Goal: Task Accomplishment & Management: Manage account settings

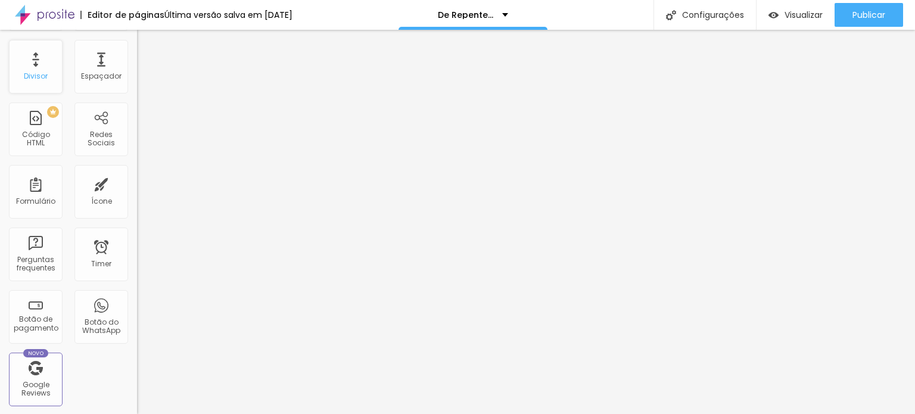
scroll to position [229, 0]
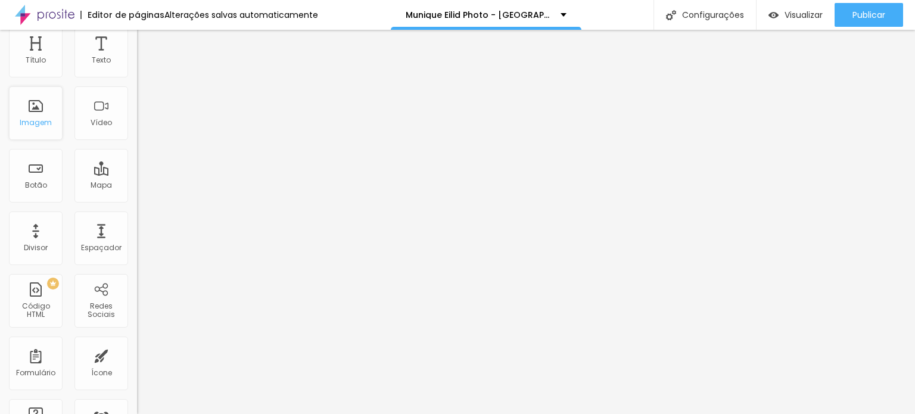
scroll to position [41, 0]
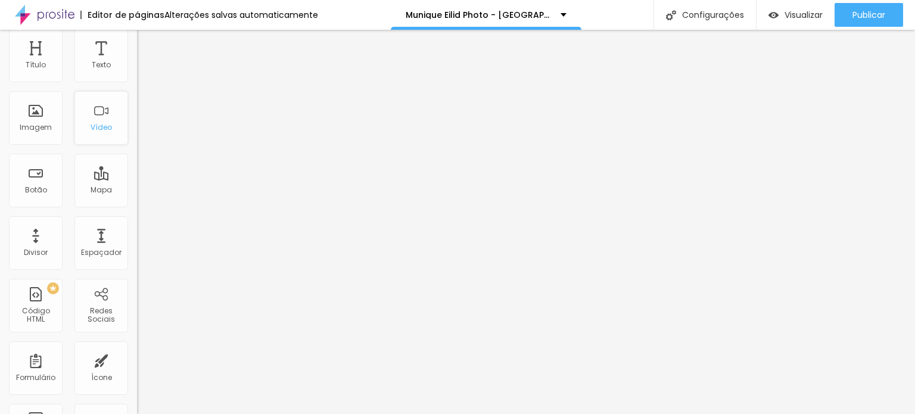
click at [91, 125] on div "Vídeo" at bounding box center [101, 127] width 21 height 8
click at [94, 123] on div "Vídeo" at bounding box center [101, 127] width 21 height 8
click at [91, 104] on div "Vídeo" at bounding box center [101, 118] width 54 height 54
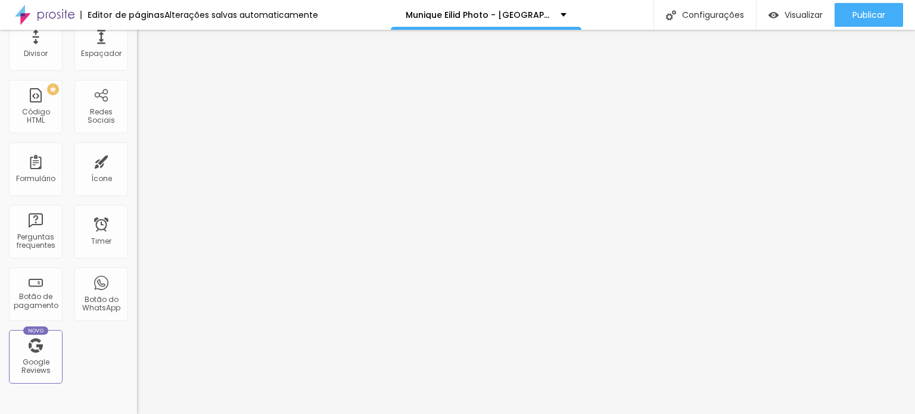
scroll to position [239, 0]
click at [88, 298] on div "Botão do WhatsApp" at bounding box center [100, 304] width 47 height 17
click at [95, 284] on div "Botão do WhatsApp" at bounding box center [101, 295] width 54 height 54
click at [92, 279] on div "Botão do WhatsApp" at bounding box center [101, 295] width 54 height 54
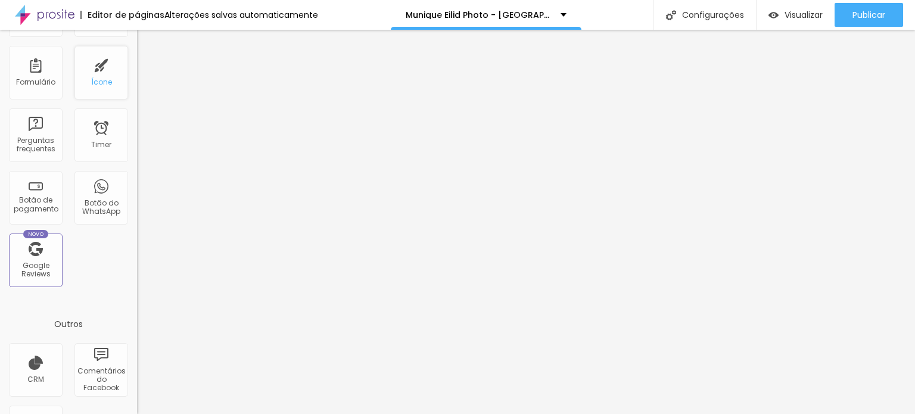
scroll to position [389, 0]
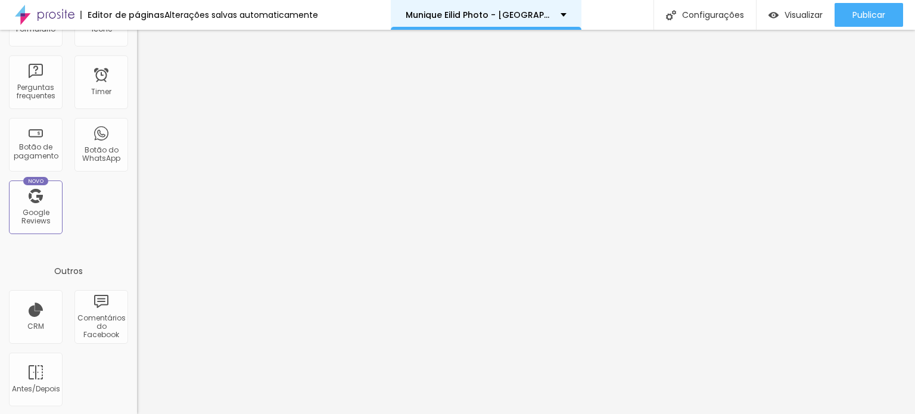
click at [548, 15] on div "Munique Eilid Photo - [GEOGRAPHIC_DATA]" at bounding box center [486, 15] width 161 height 8
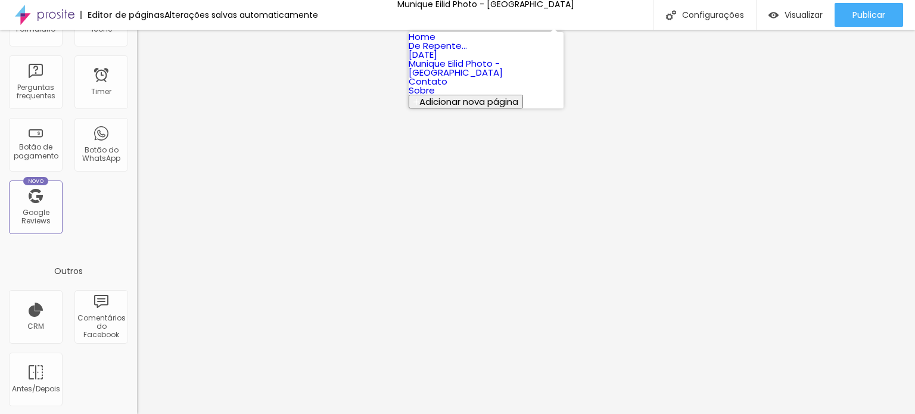
click at [503, 79] on link "Munique Eilid Photo - [GEOGRAPHIC_DATA]" at bounding box center [456, 67] width 94 height 21
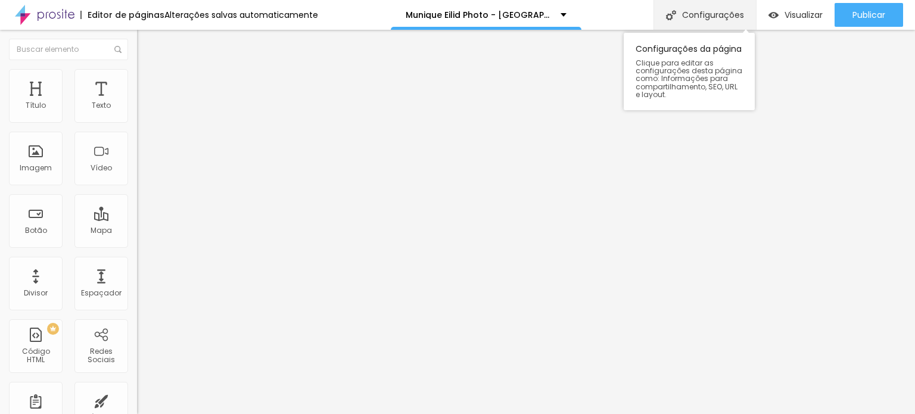
click at [701, 11] on div "Configurações" at bounding box center [705, 15] width 102 height 30
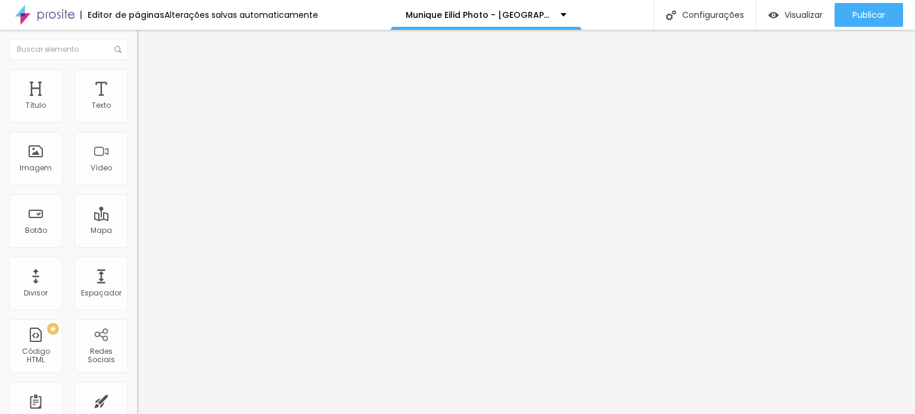
type input "Munique Eilid Photo - [GEOGRAPHIC_DATA]"
